Goal: Information Seeking & Learning: Learn about a topic

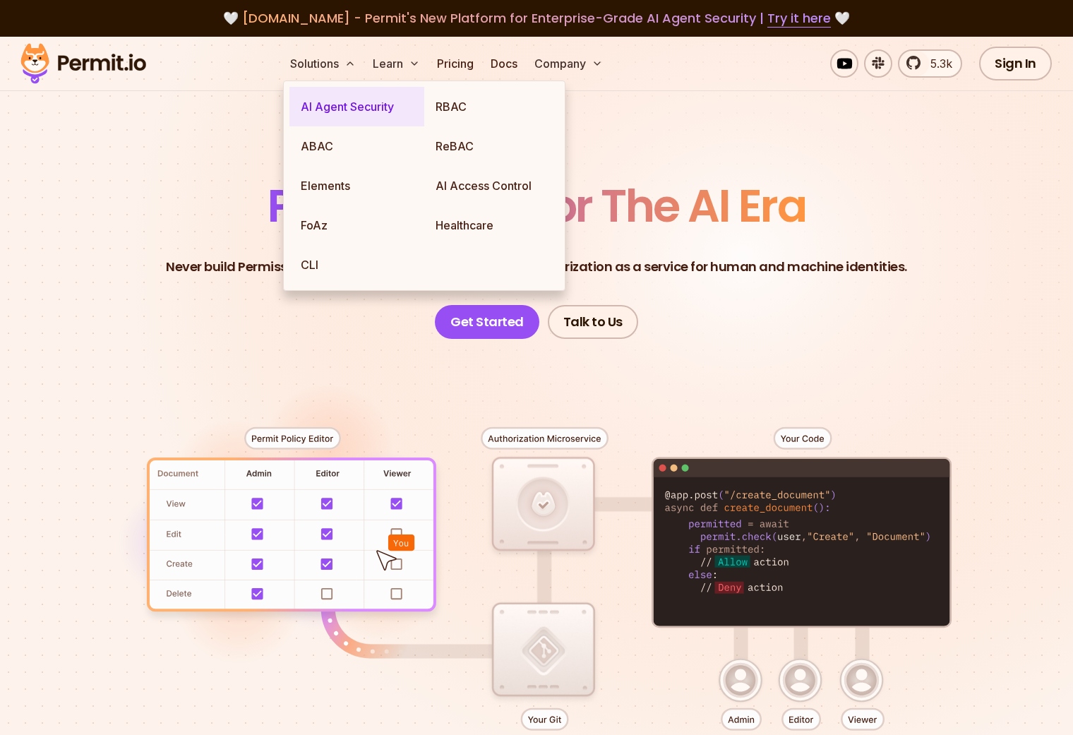
click at [378, 109] on link "AI Agent Security" at bounding box center [356, 107] width 135 height 40
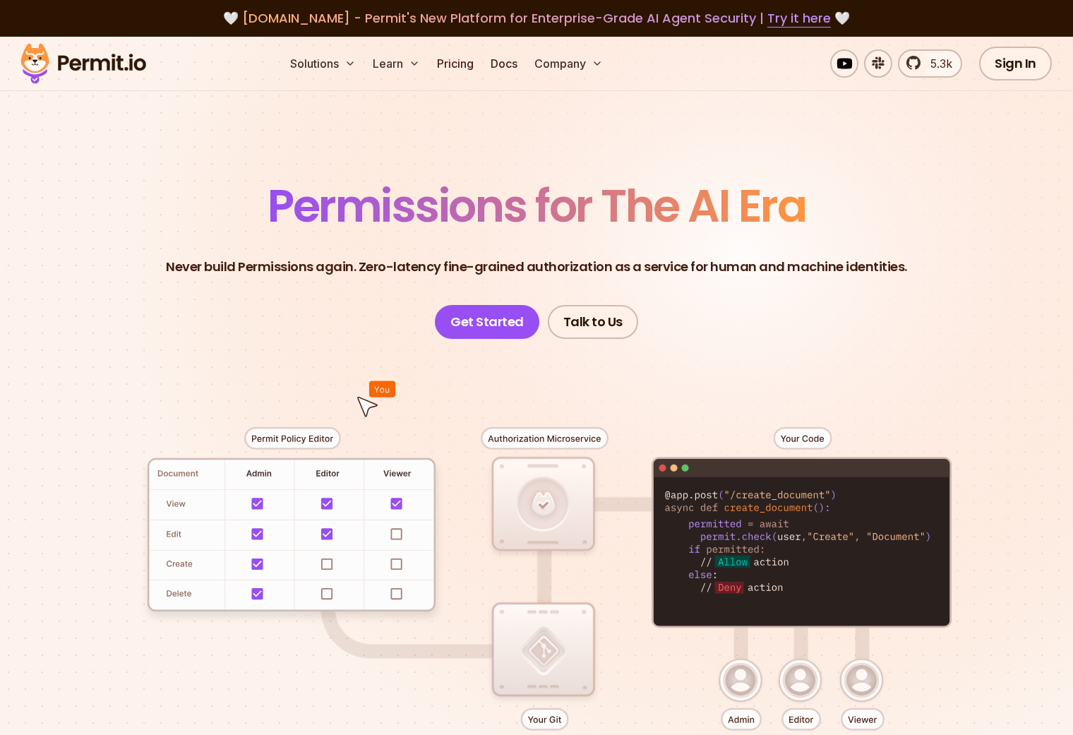
click at [890, 313] on header "Permissions for The AI Era Never build Permissions again. Zero-latency fine-gra…" at bounding box center [536, 261] width 989 height 155
